Goal: Complete application form

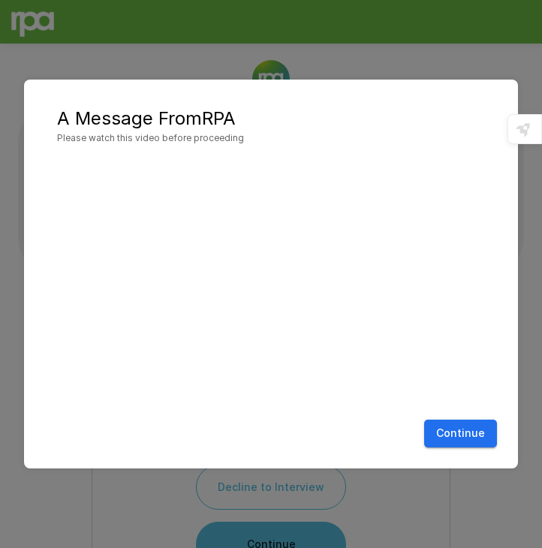
click at [456, 434] on button "Continue" at bounding box center [460, 433] width 73 height 28
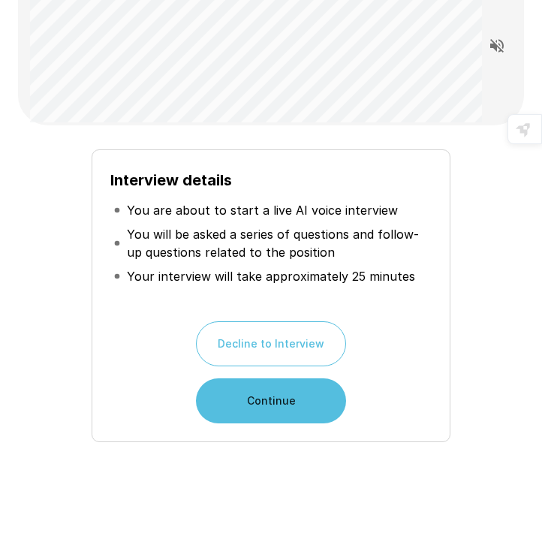
scroll to position [163, 0]
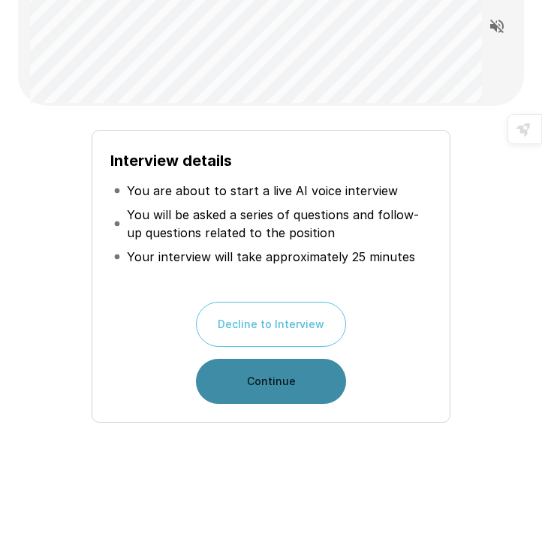
click at [239, 370] on button "Continue" at bounding box center [271, 381] width 150 height 45
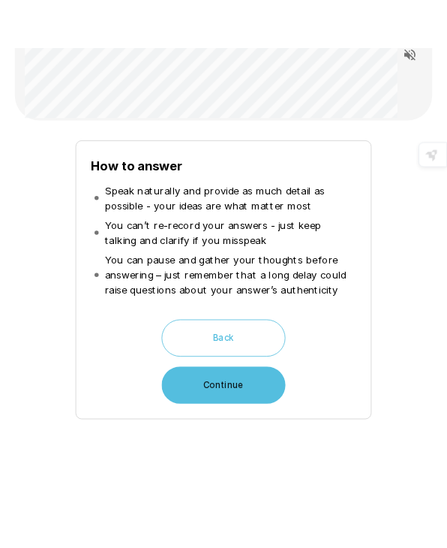
scroll to position [189, 0]
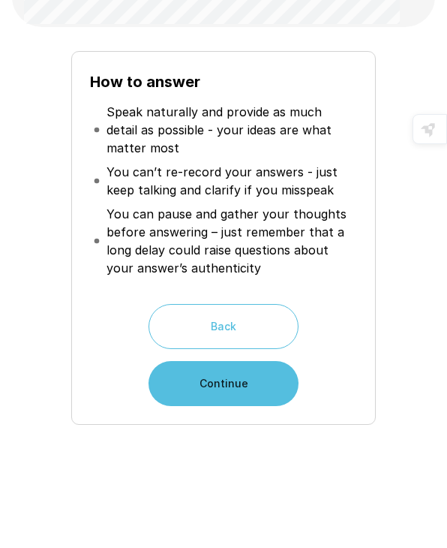
click at [32, 309] on div "How to answer Speak naturally and provide as much detail as possible - your ide…" at bounding box center [223, 232] width 411 height 386
click at [190, 392] on button "Continue" at bounding box center [224, 383] width 150 height 45
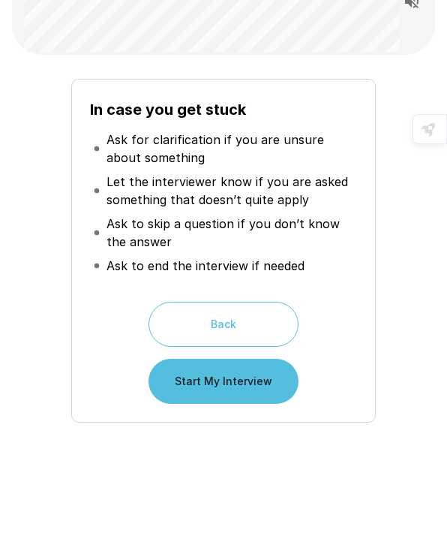
click at [184, 386] on button "Start My Interview" at bounding box center [224, 381] width 150 height 45
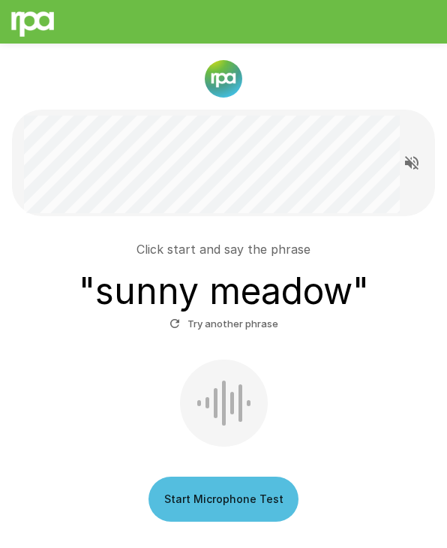
click at [208, 509] on button "Start Microphone Test" at bounding box center [224, 498] width 150 height 45
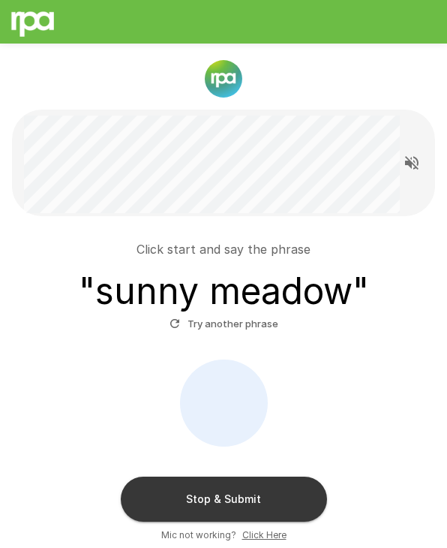
click at [200, 494] on button "Stop & Submit" at bounding box center [224, 498] width 206 height 45
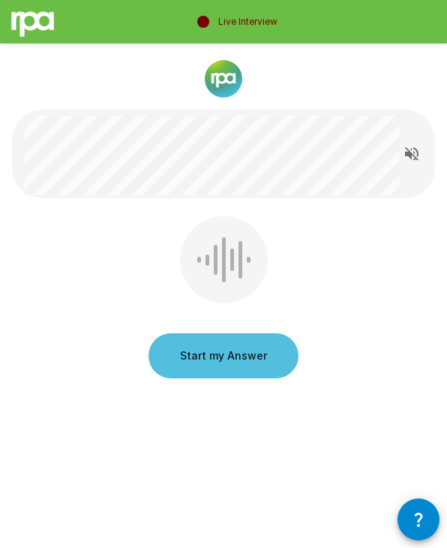
click at [208, 361] on button "Start my Answer" at bounding box center [224, 355] width 150 height 45
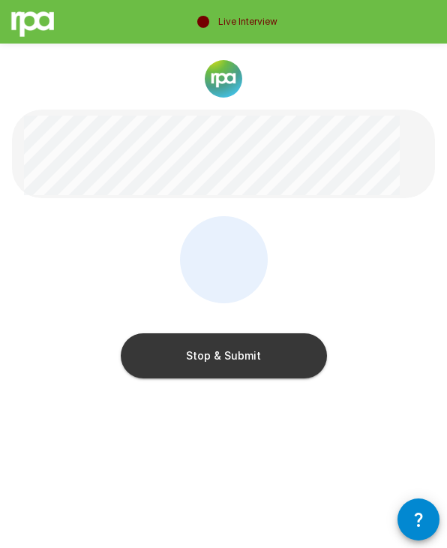
click at [199, 356] on button "Stop & Submit" at bounding box center [224, 355] width 206 height 45
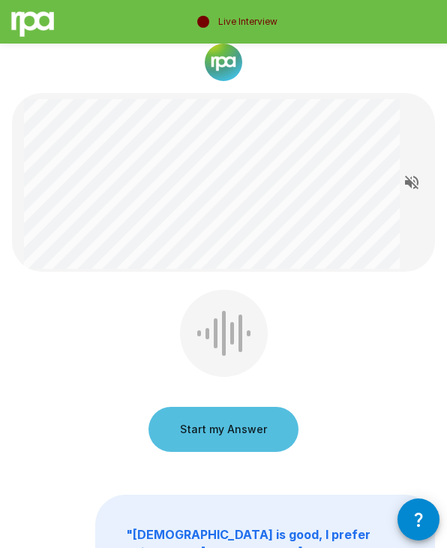
scroll to position [19, 0]
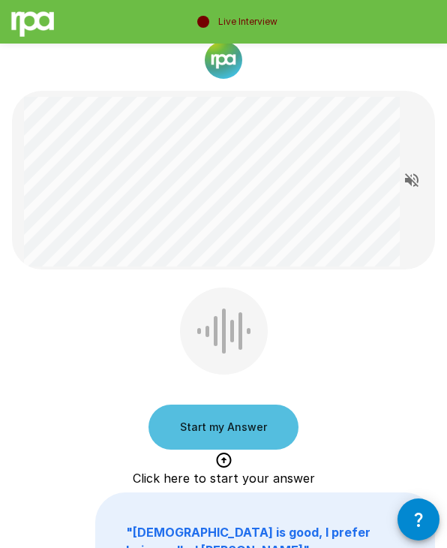
click at [215, 422] on button "Start my Answer" at bounding box center [224, 426] width 150 height 45
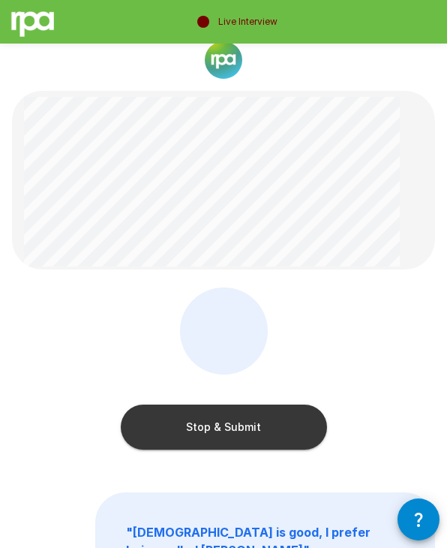
click at [227, 437] on button "Stop & Submit" at bounding box center [224, 426] width 206 height 45
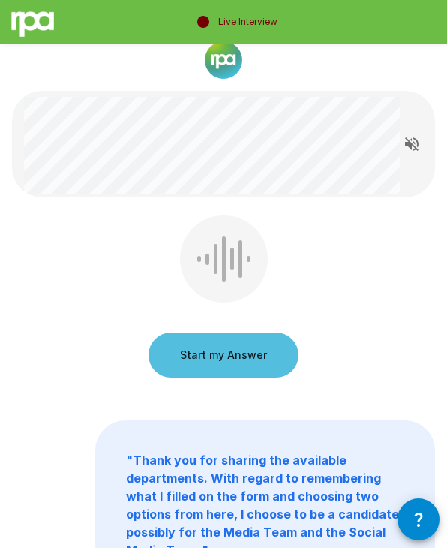
click at [230, 359] on button "Start my Answer" at bounding box center [224, 354] width 150 height 45
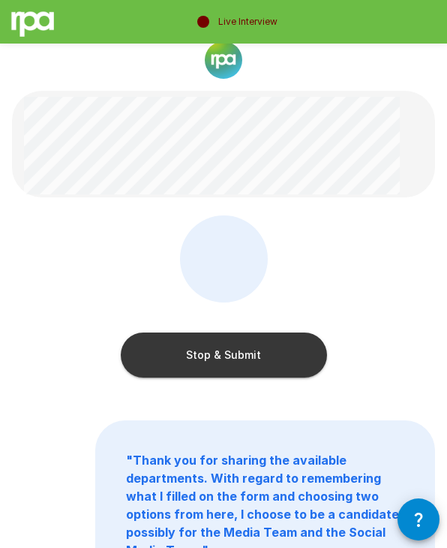
click at [206, 356] on button "Stop & Submit" at bounding box center [224, 354] width 206 height 45
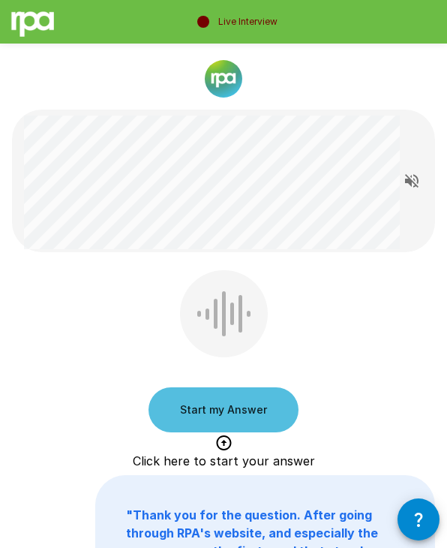
click at [180, 406] on button "Start my Answer" at bounding box center [224, 409] width 150 height 45
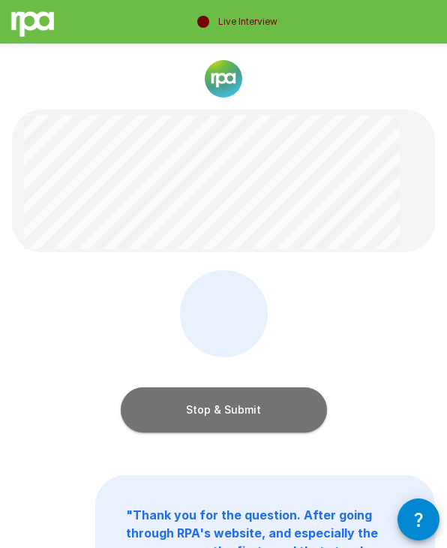
click at [197, 409] on button "Stop & Submit" at bounding box center [224, 409] width 206 height 45
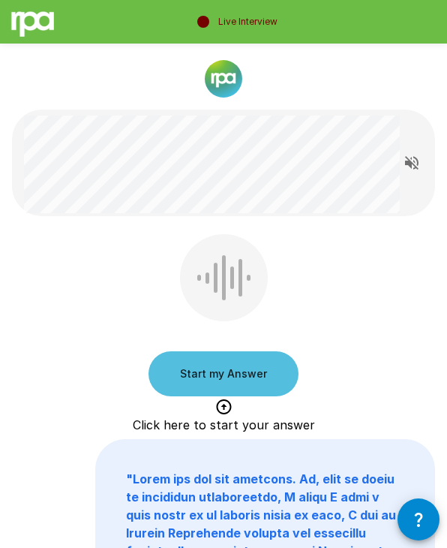
click at [194, 384] on button "Start my Answer" at bounding box center [224, 373] width 150 height 45
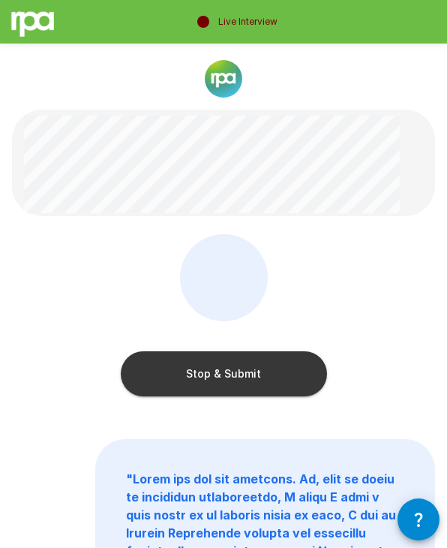
click at [165, 377] on button "Stop & Submit" at bounding box center [224, 373] width 206 height 45
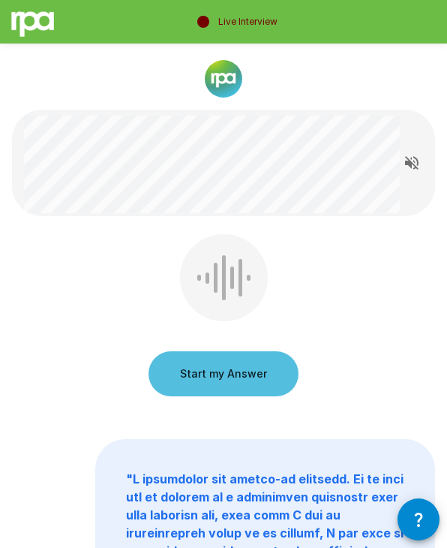
click at [207, 367] on button "Start my Answer" at bounding box center [224, 373] width 150 height 45
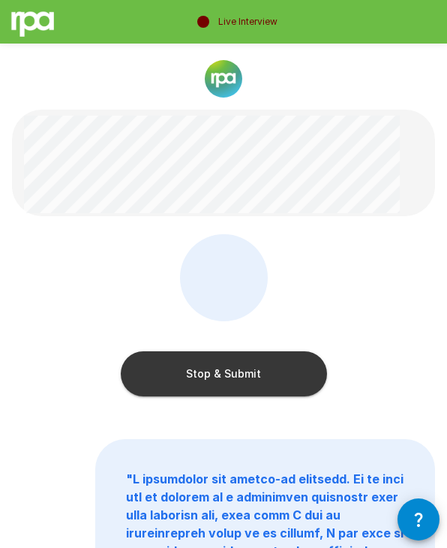
click at [224, 365] on button "Stop & Submit" at bounding box center [224, 373] width 206 height 45
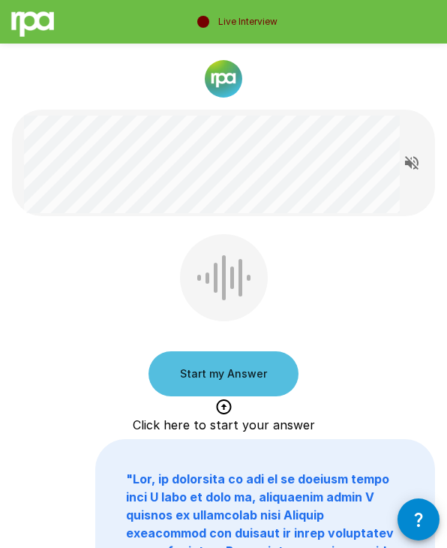
click at [242, 380] on button "Start my Answer" at bounding box center [224, 373] width 150 height 45
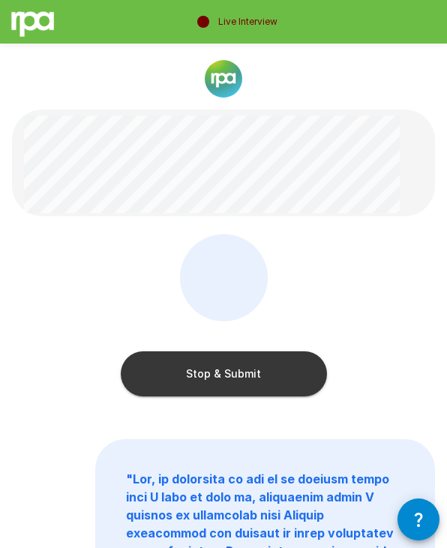
click at [223, 382] on button "Stop & Submit" at bounding box center [224, 373] width 206 height 45
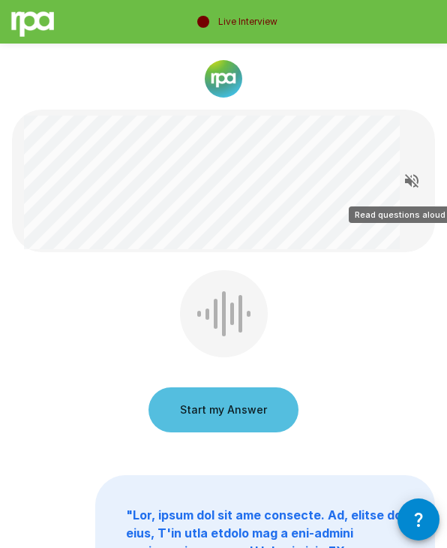
click at [413, 188] on icon "Read questions aloud" at bounding box center [412, 181] width 18 height 18
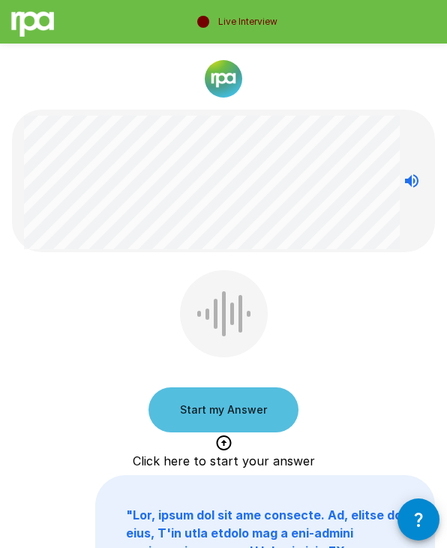
click at [182, 406] on button "Start my Answer" at bounding box center [224, 409] width 150 height 45
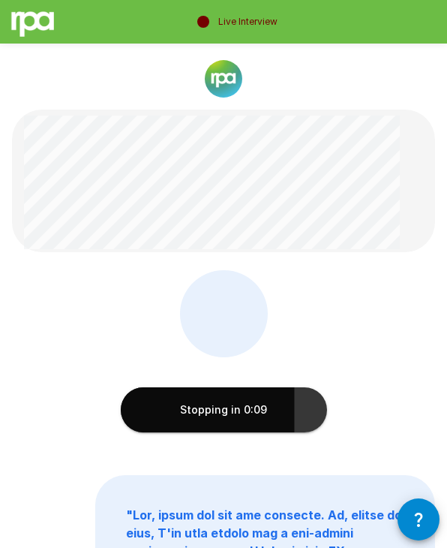
click at [267, 413] on button "Stopping in 0:09" at bounding box center [224, 409] width 206 height 45
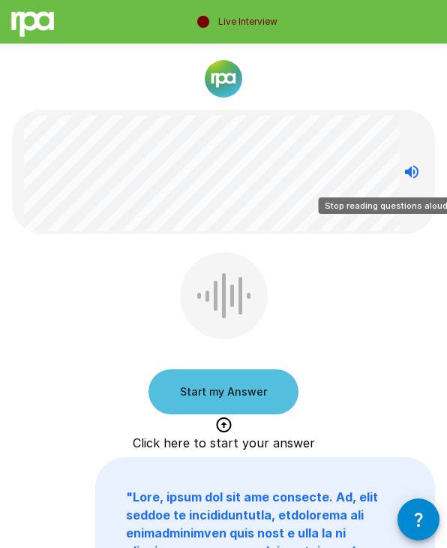
click at [415, 171] on icon "Stop reading questions aloud" at bounding box center [412, 172] width 18 height 18
click at [415, 171] on icon "Read questions aloud" at bounding box center [412, 172] width 18 height 18
click at [255, 398] on button "Start my Answer" at bounding box center [224, 391] width 150 height 45
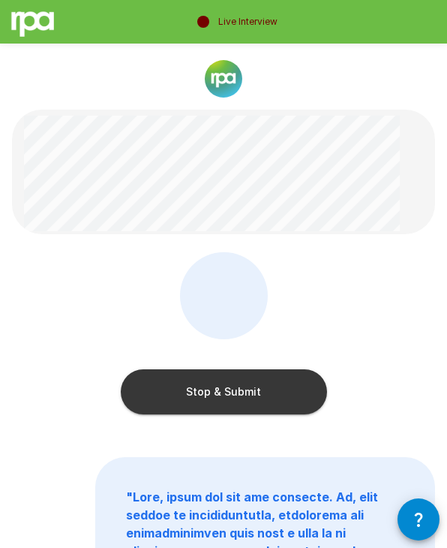
click at [179, 395] on button "Stop & Submit" at bounding box center [224, 391] width 206 height 45
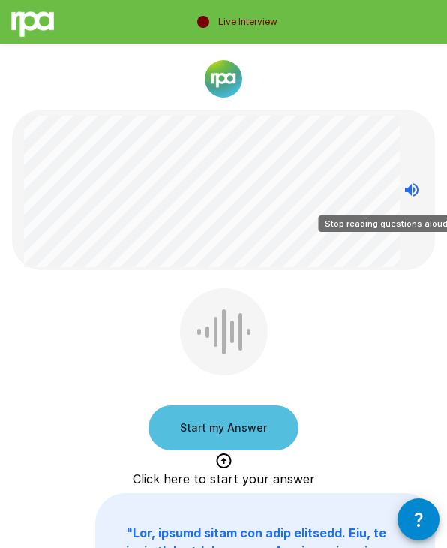
click at [411, 190] on icon "Stop reading questions aloud" at bounding box center [412, 190] width 18 height 18
click at [409, 191] on icon "Read questions aloud" at bounding box center [412, 190] width 14 height 14
click at [212, 434] on button "Start my Answer" at bounding box center [224, 427] width 150 height 45
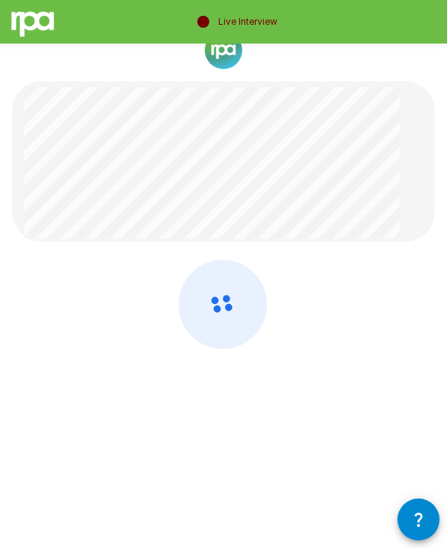
scroll to position [53, 0]
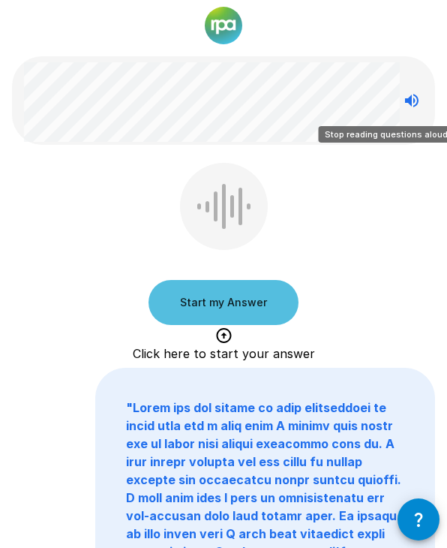
click at [418, 98] on icon "Stop reading questions aloud" at bounding box center [412, 101] width 18 height 18
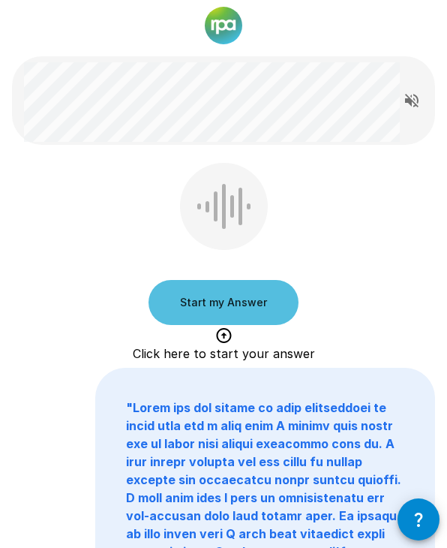
click at [411, 99] on icon "Read questions aloud" at bounding box center [412, 101] width 14 height 14
click at [205, 310] on button "Start my Answer" at bounding box center [224, 302] width 150 height 45
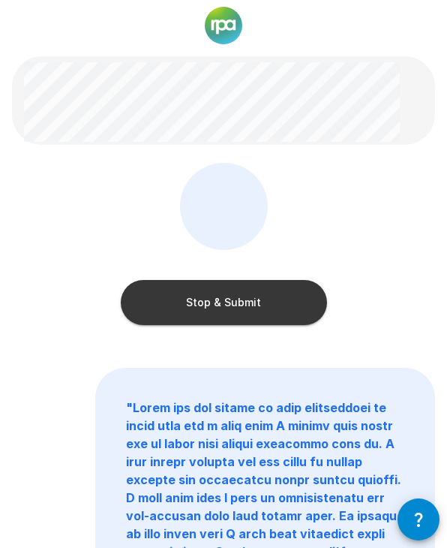
click at [242, 311] on button "Stop & Submit" at bounding box center [224, 302] width 206 height 45
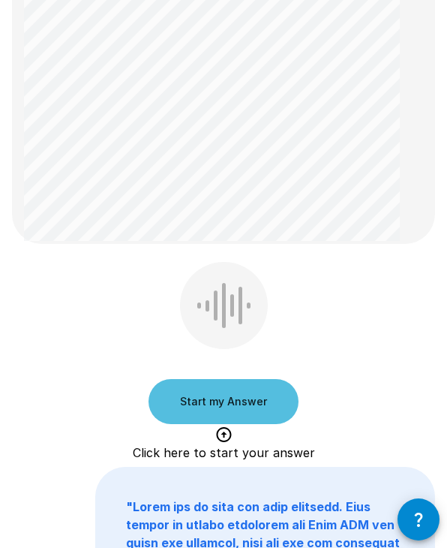
scroll to position [817, 0]
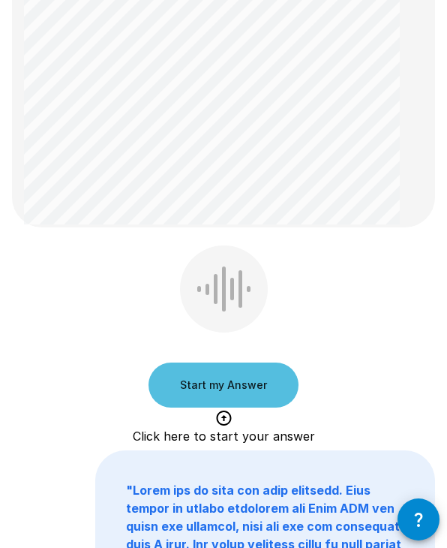
click at [204, 386] on button "Start my Answer" at bounding box center [224, 384] width 150 height 45
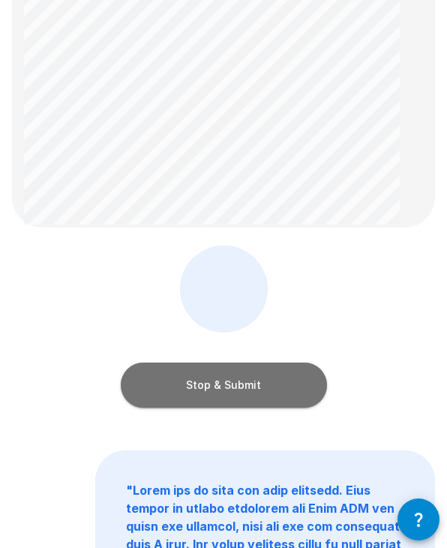
click at [217, 387] on button "Stop & Submit" at bounding box center [224, 384] width 206 height 45
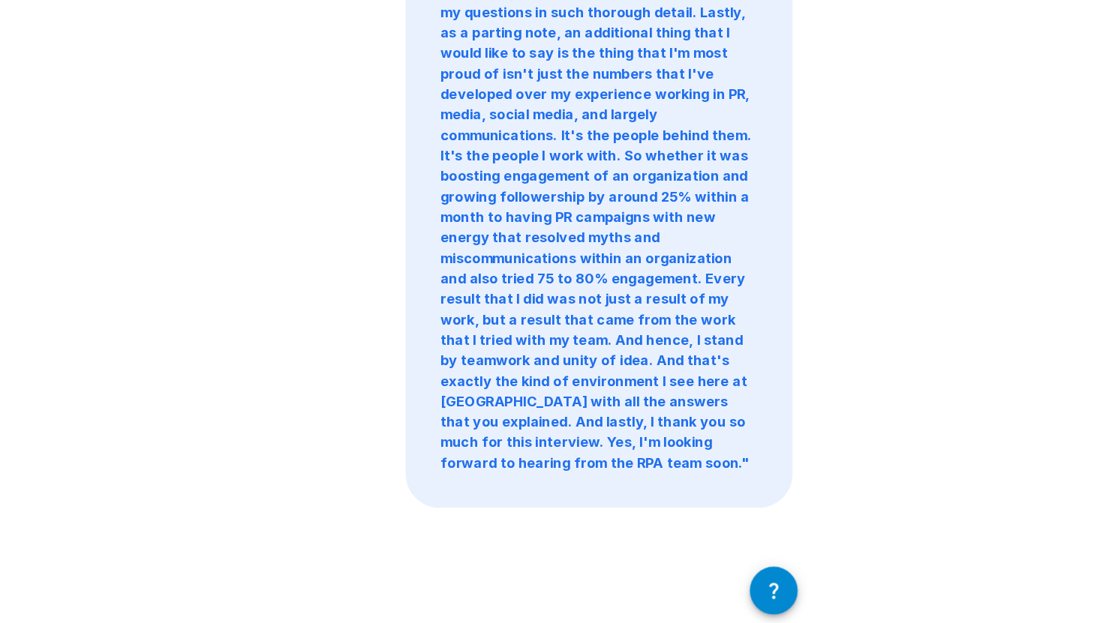
scroll to position [0, 0]
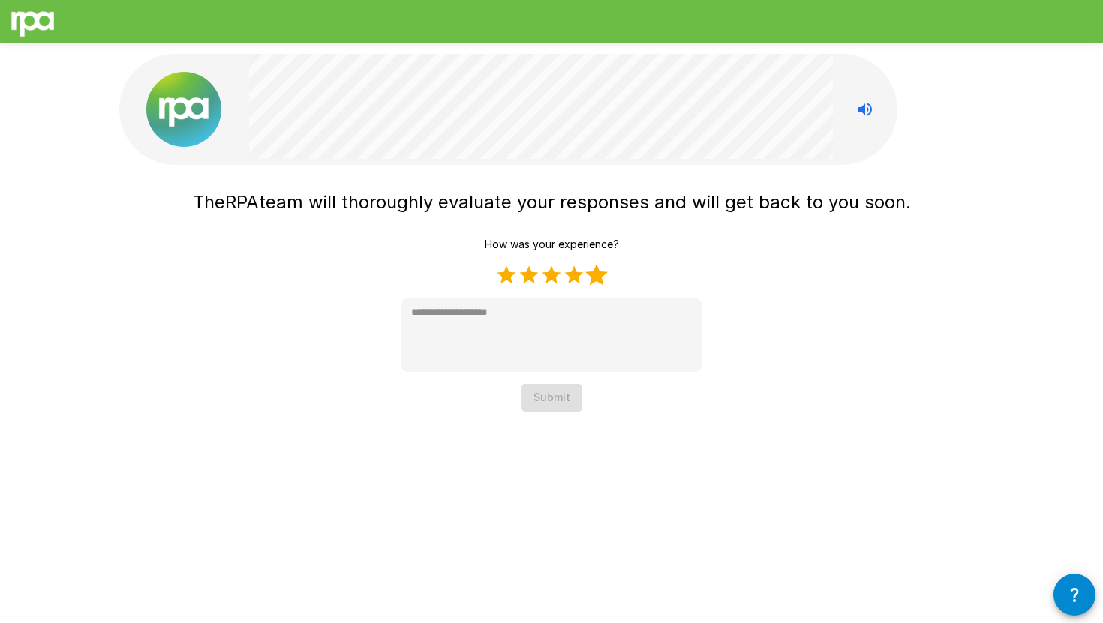
click at [596, 275] on label "5 Stars" at bounding box center [596, 275] width 23 height 23
type textarea "*"
click at [555, 401] on button "Submit" at bounding box center [551, 398] width 61 height 28
